Goal: Use online tool/utility: Utilize a website feature to perform a specific function

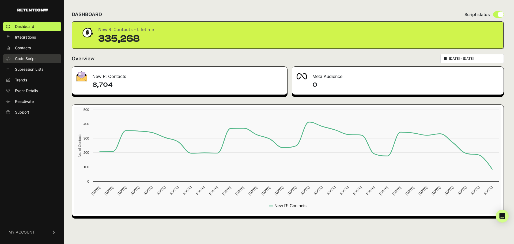
click at [36, 55] on link "Code Script" at bounding box center [32, 58] width 58 height 9
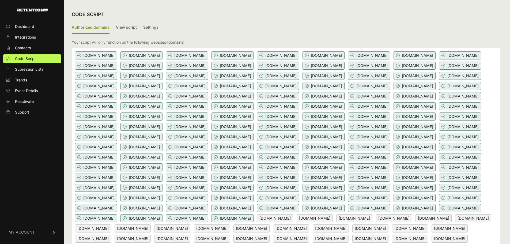
click at [120, 28] on label "View script" at bounding box center [126, 27] width 21 height 13
click at [0, 0] on input "View script" at bounding box center [0, 0] width 0 height 0
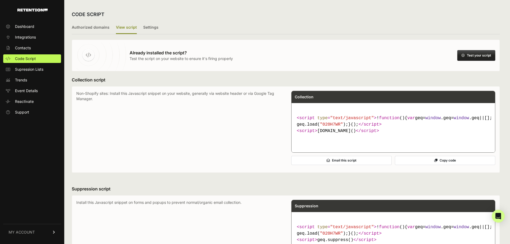
click at [476, 54] on button "Test your script" at bounding box center [476, 55] width 38 height 11
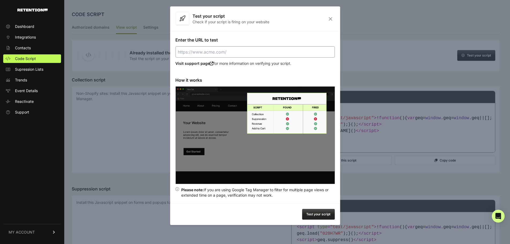
click at [237, 52] on input "Enter the URL to test" at bounding box center [254, 51] width 159 height 11
click at [331, 215] on button "Test your script" at bounding box center [318, 214] width 33 height 11
type input "https://acpdds.com"
